Goal: Transaction & Acquisition: Purchase product/service

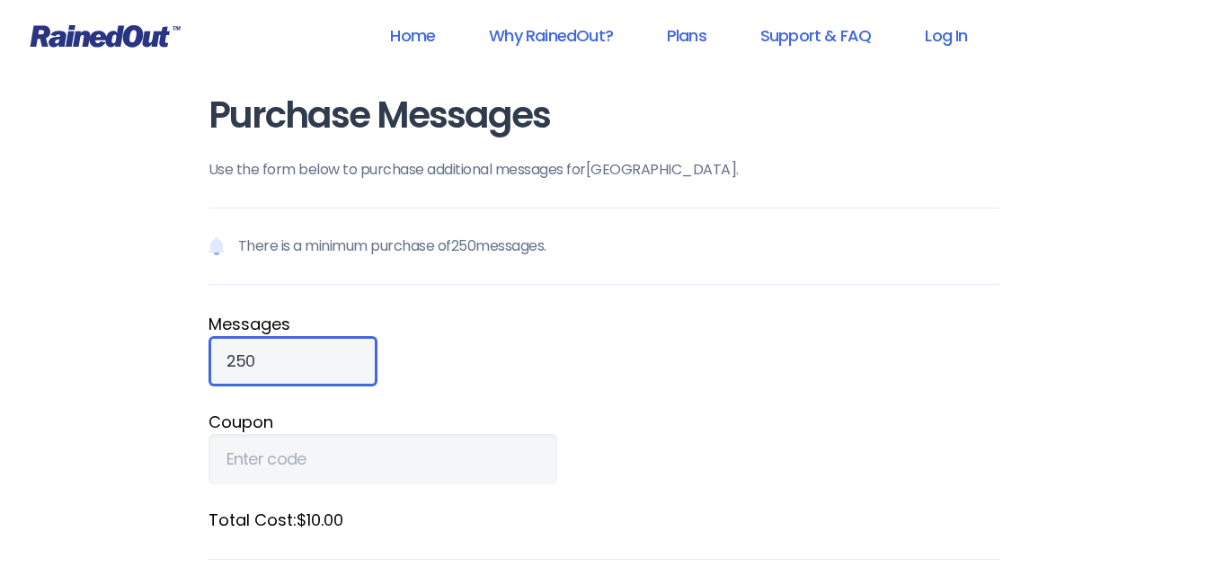
drag, startPoint x: 0, startPoint y: 0, endPoint x: 267, endPoint y: 367, distance: 453.5
click at [267, 367] on input "250" at bounding box center [292, 361] width 169 height 50
type input "2"
click at [282, 368] on input "1000" at bounding box center [292, 361] width 169 height 50
type input "1"
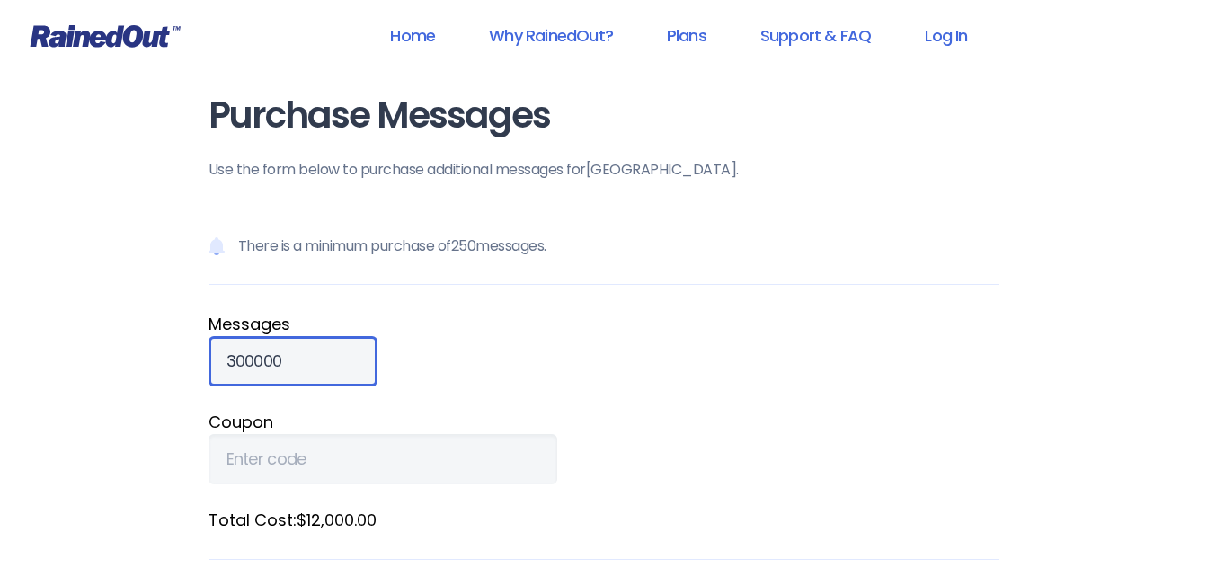
click at [282, 368] on input "300000" at bounding box center [292, 361] width 169 height 50
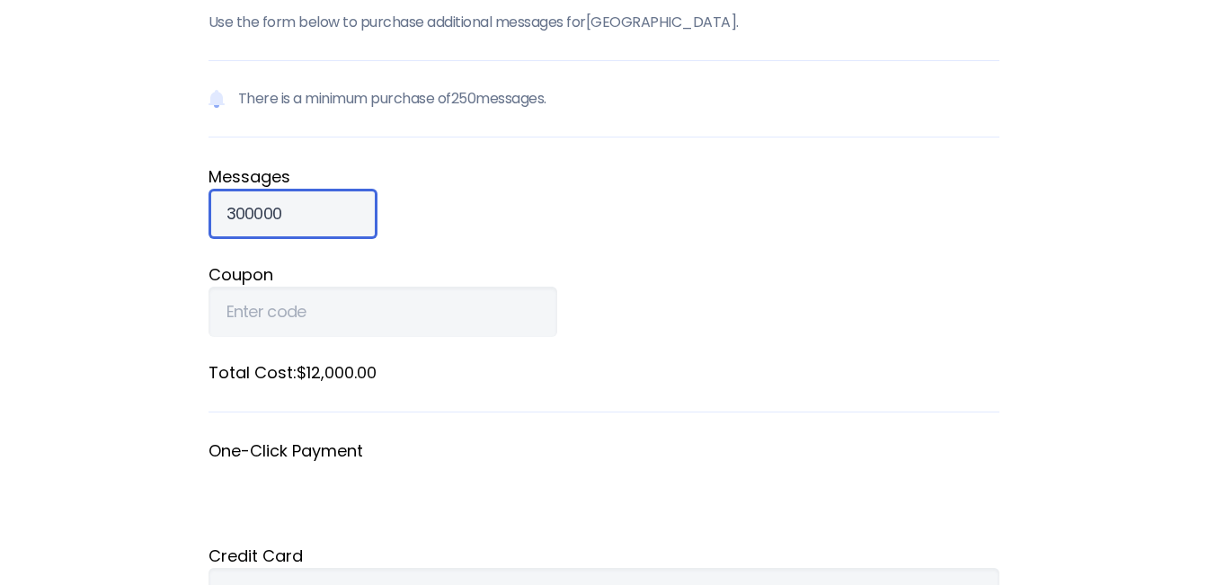
scroll to position [150, 0]
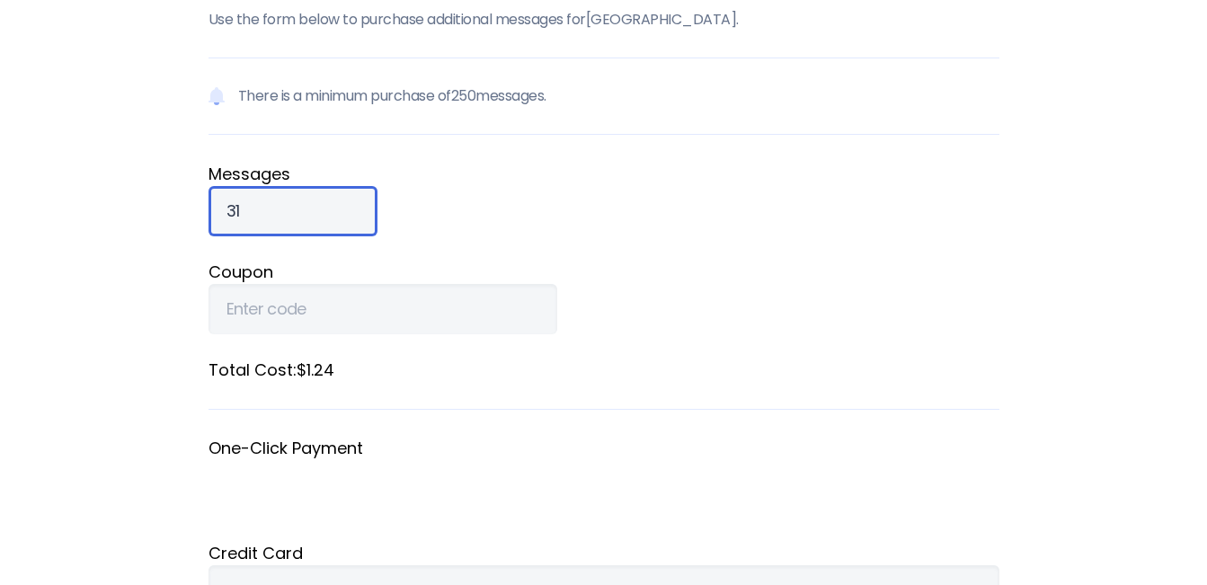
type input "3"
type input "1"
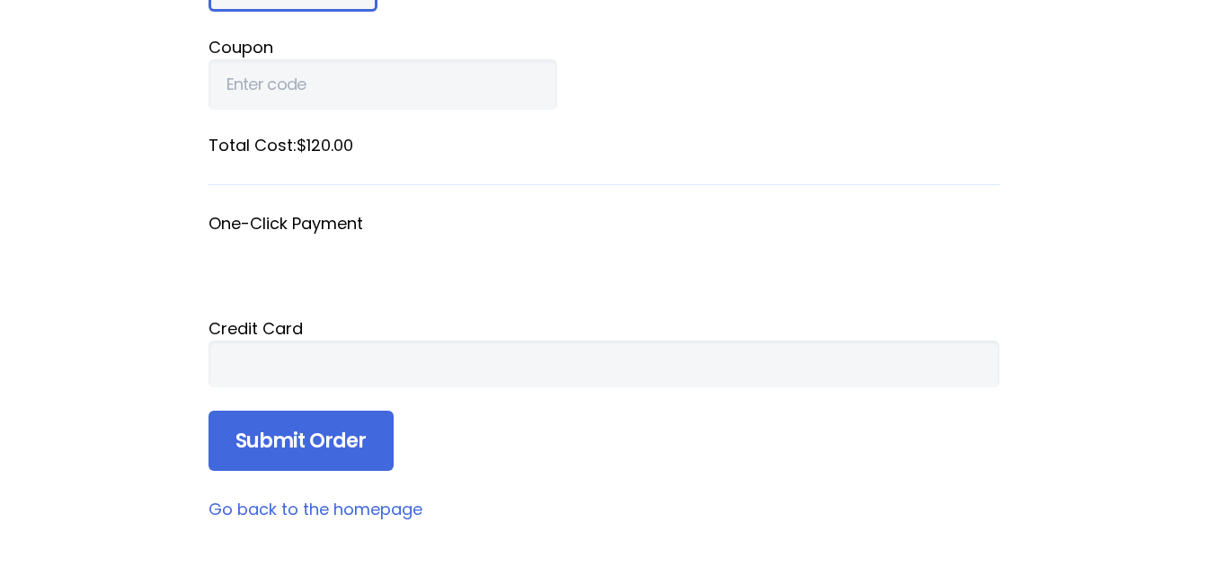
scroll to position [376, 0]
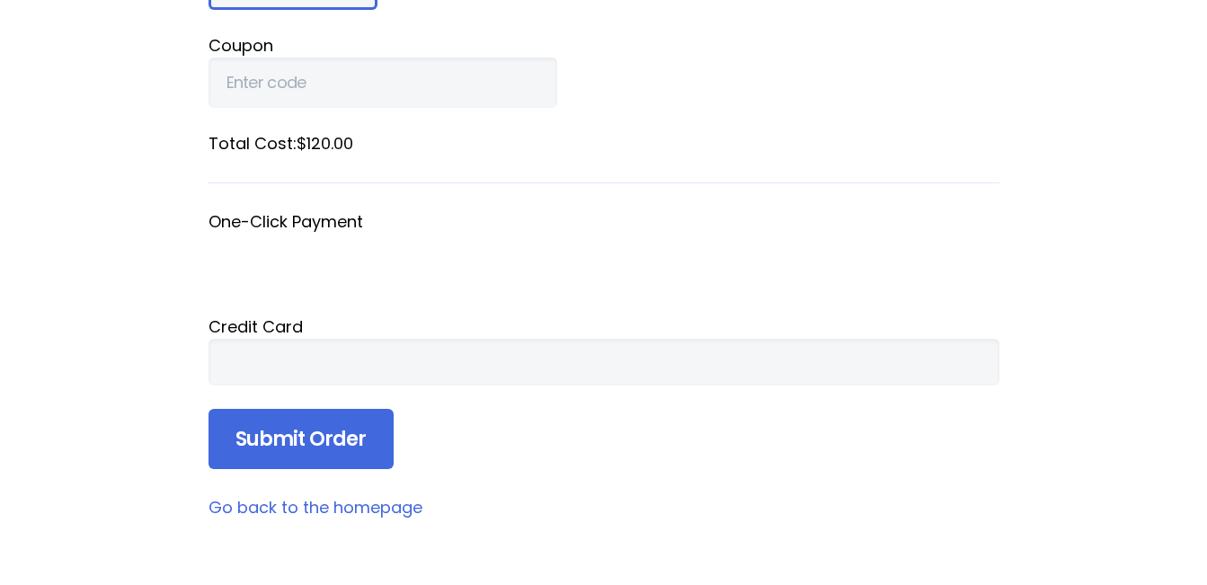
type input "3000"
click at [385, 374] on div at bounding box center [603, 362] width 791 height 47
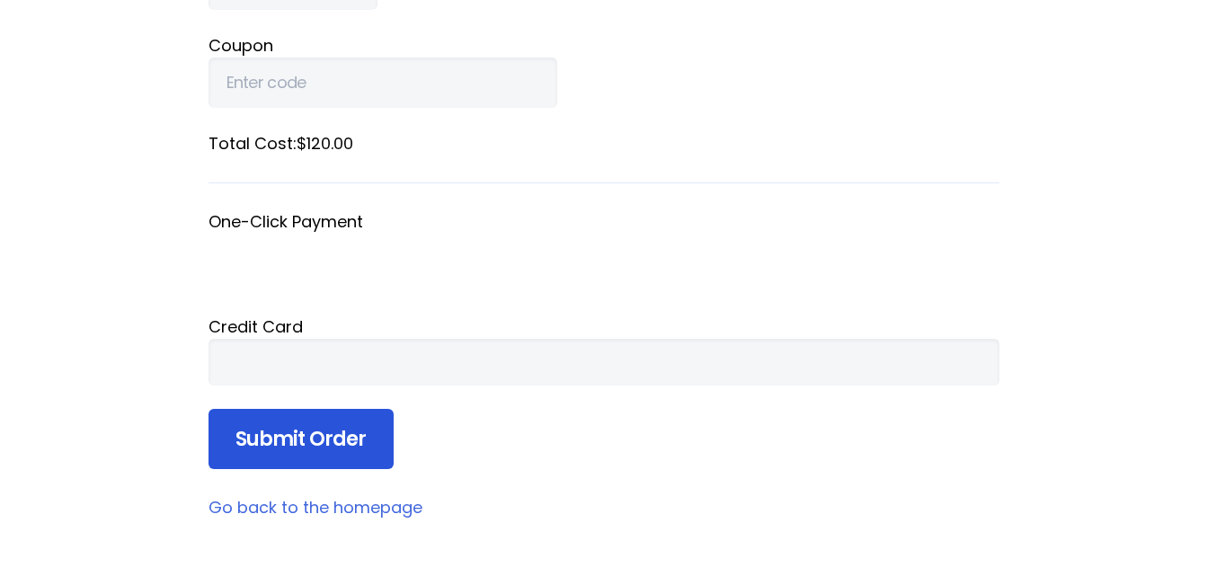
click at [323, 434] on input "Submit Order" at bounding box center [300, 439] width 185 height 61
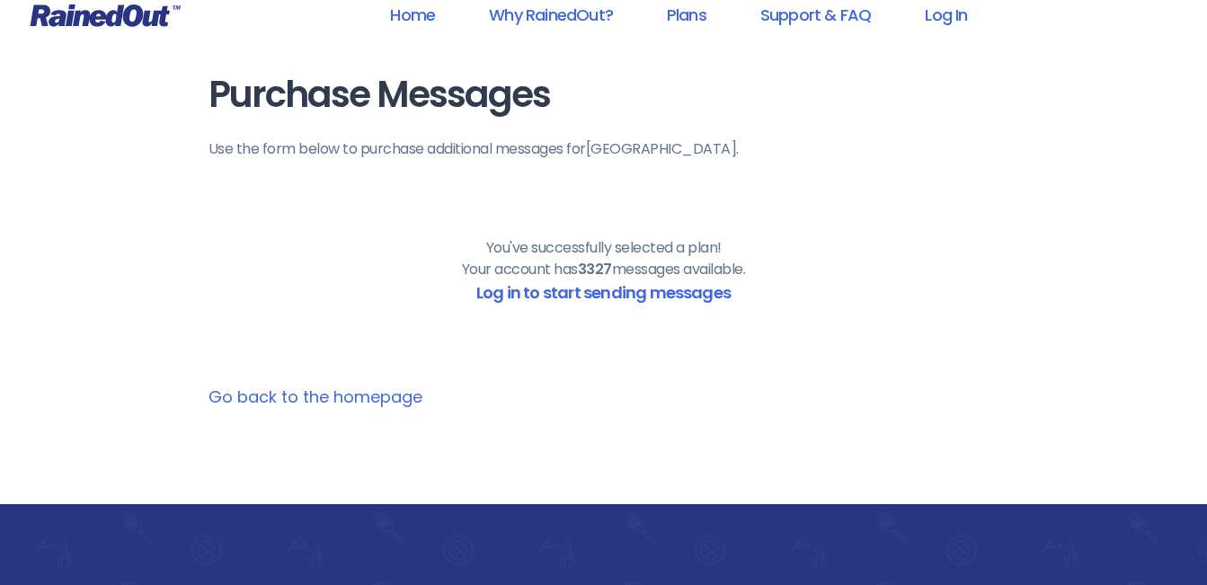
scroll to position [0, 0]
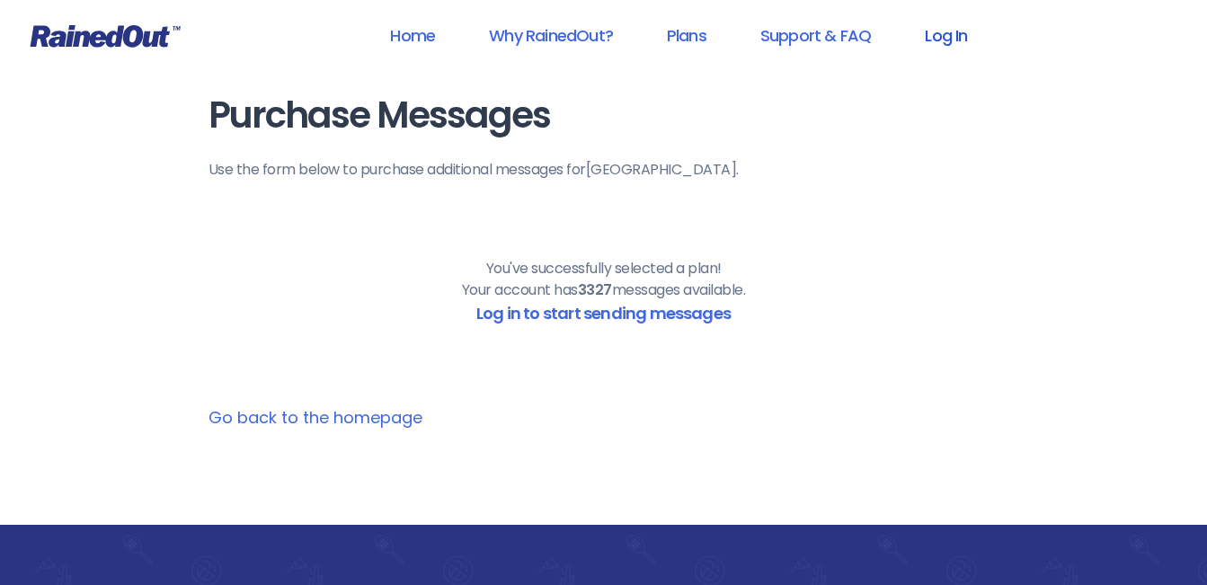
click at [934, 35] on link "Log In" at bounding box center [945, 35] width 89 height 40
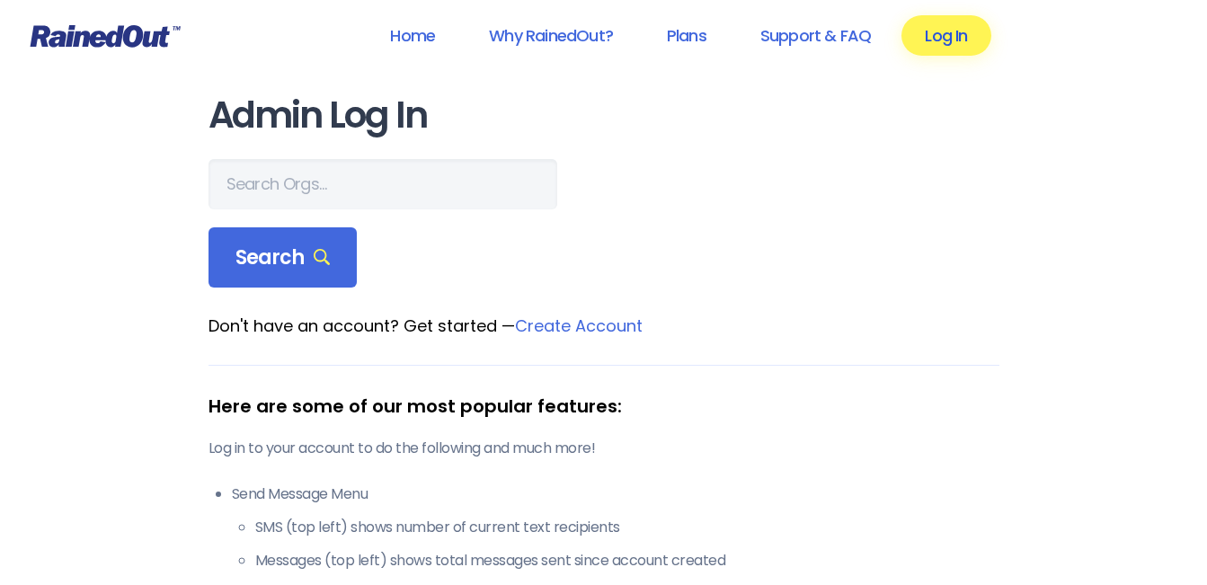
click at [942, 44] on link "Log In" at bounding box center [945, 35] width 89 height 40
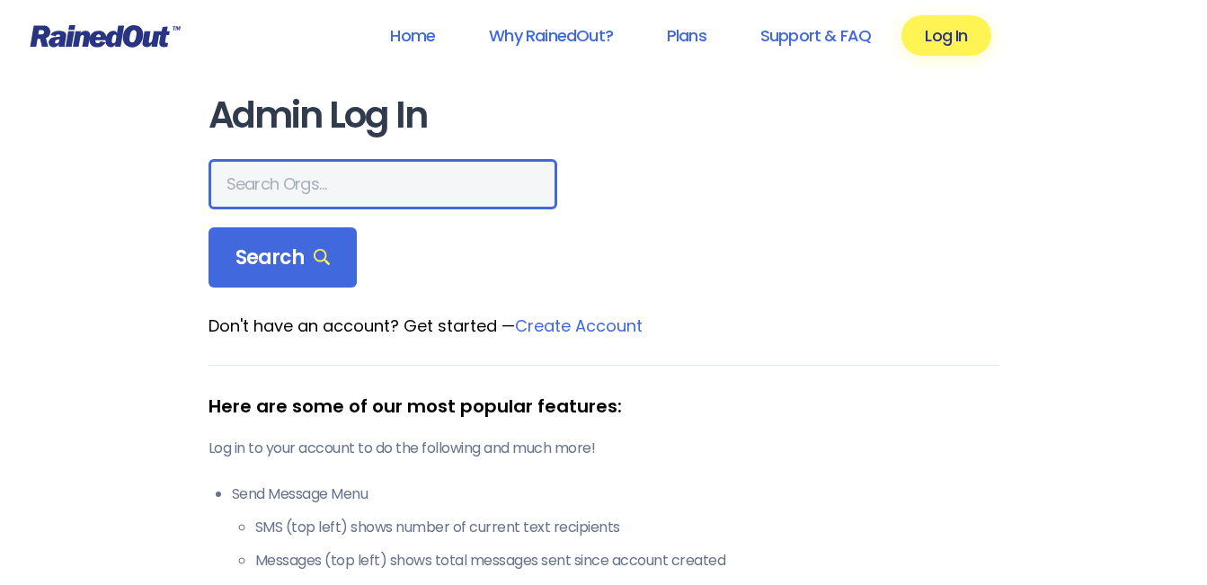
click at [374, 172] on input "text" at bounding box center [382, 184] width 349 height 50
type input "[GEOGRAPHIC_DATA]"
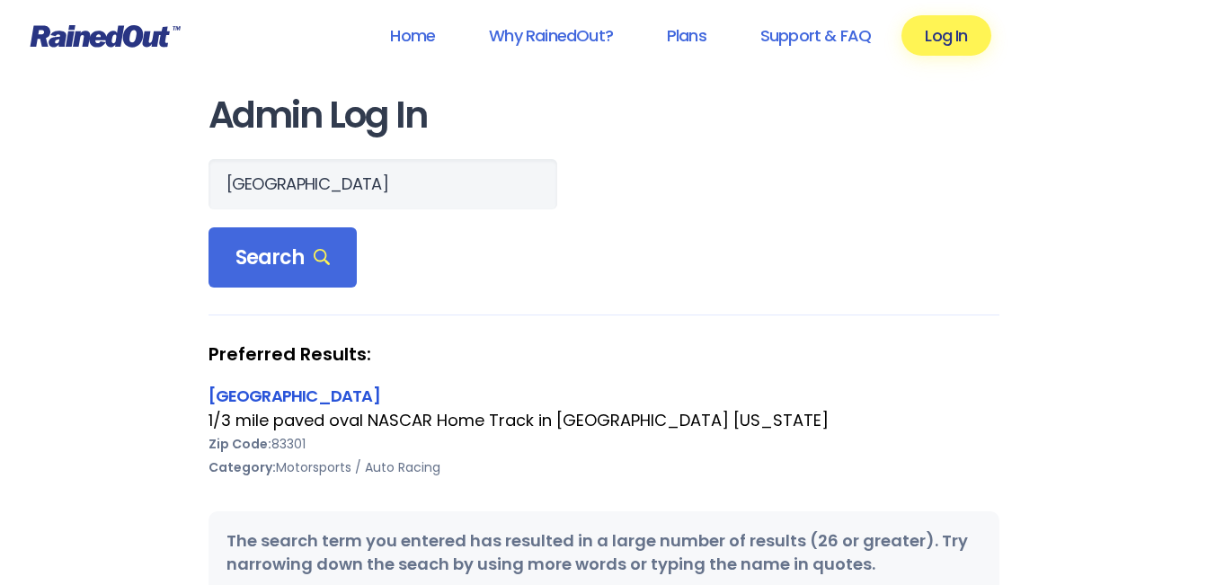
click at [329, 391] on link "[GEOGRAPHIC_DATA]" at bounding box center [294, 396] width 172 height 22
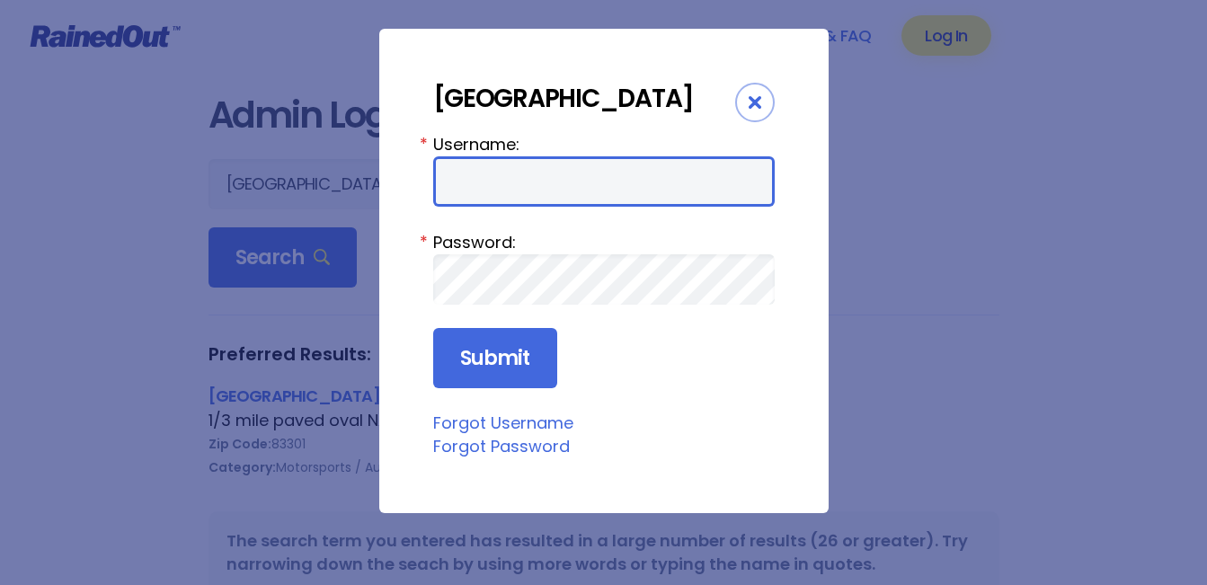
click at [453, 190] on input "Username:" at bounding box center [603, 181] width 341 height 50
type input "emckean19"
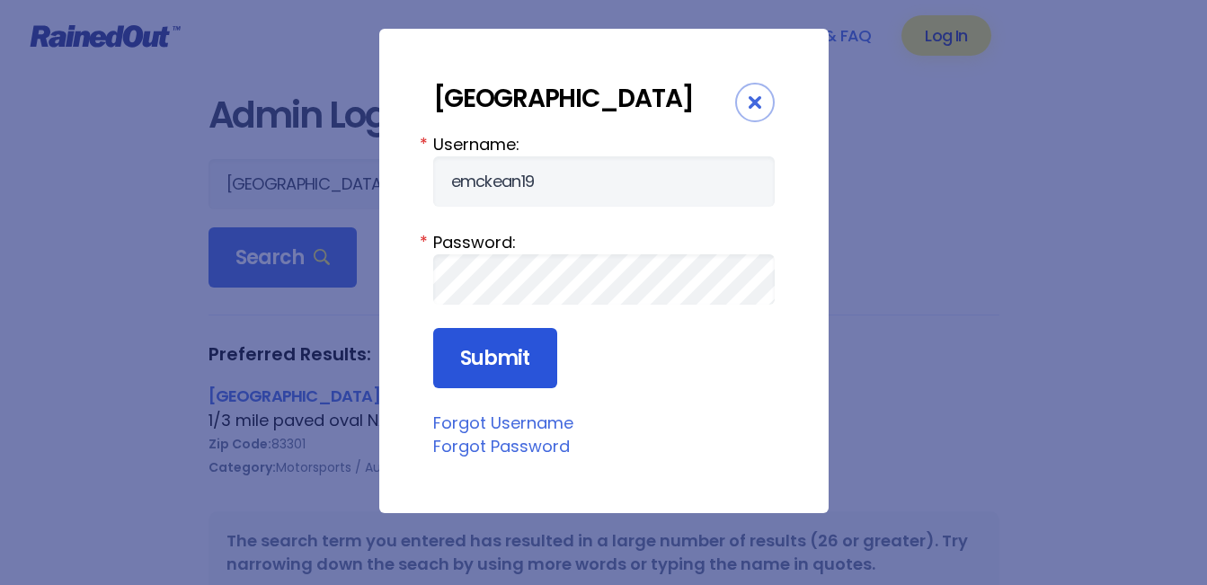
click at [494, 376] on input "Submit" at bounding box center [495, 358] width 124 height 61
